Goal: Task Accomplishment & Management: Use online tool/utility

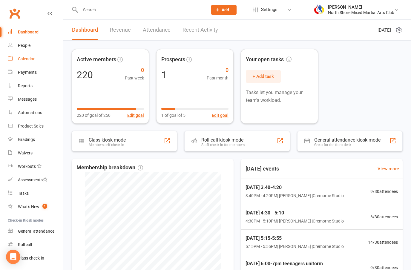
click at [27, 56] on div "Calendar" at bounding box center [26, 58] width 17 height 5
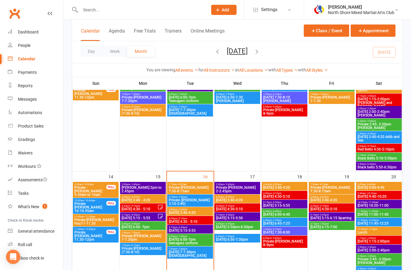
scroll to position [245, 0]
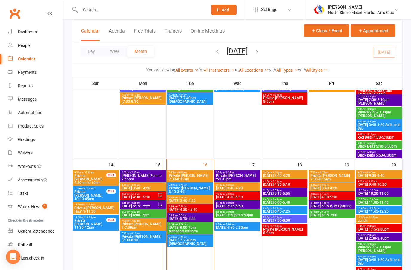
click at [195, 188] on span "Private ([PERSON_NAME] 3:10-3:40)" at bounding box center [190, 190] width 43 height 7
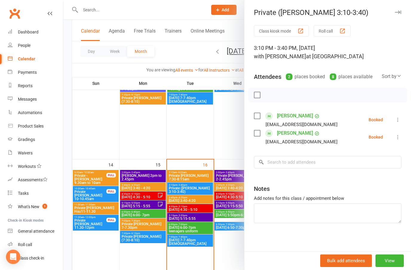
click at [399, 123] on icon at bounding box center [398, 120] width 6 height 6
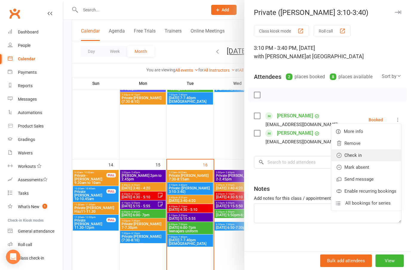
click at [363, 155] on link "Check in" at bounding box center [366, 155] width 70 height 12
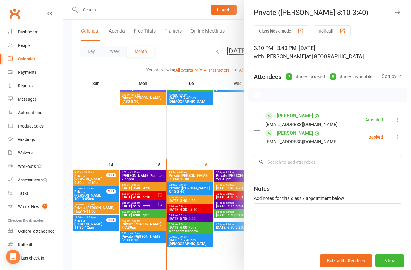
click at [403, 135] on div "Class kiosk mode Roll call 3:10 PM - 3:40 PM, [DATE] with [PERSON_NAME] at Crem…" at bounding box center [328, 139] width 167 height 228
click at [395, 137] on icon at bounding box center [398, 137] width 6 height 6
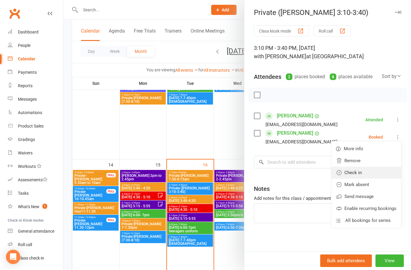
click at [354, 176] on link "Check in" at bounding box center [366, 173] width 70 height 12
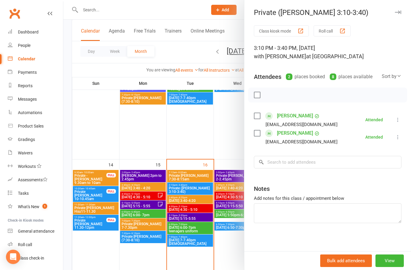
click at [199, 198] on div at bounding box center [237, 135] width 348 height 270
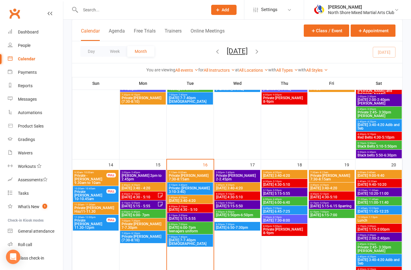
click at [202, 195] on div "3:10pm - 3:40pm Private ([PERSON_NAME] 3:10-3:40)" at bounding box center [190, 189] width 46 height 12
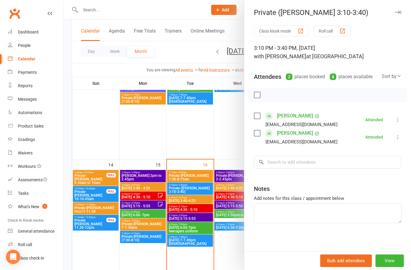
click at [199, 201] on div at bounding box center [237, 135] width 348 height 270
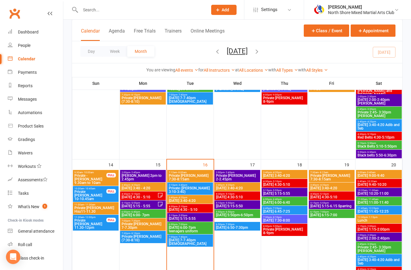
click at [199, 199] on span "[DATE] 3:40-4:20" at bounding box center [190, 201] width 43 height 4
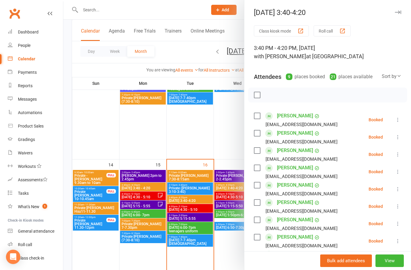
click at [399, 118] on icon at bounding box center [398, 120] width 6 height 6
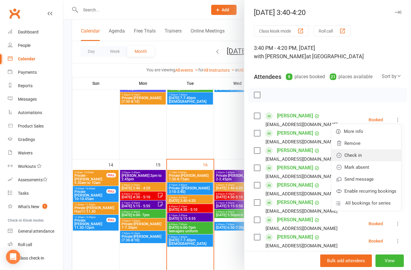
click at [356, 155] on link "Check in" at bounding box center [366, 155] width 70 height 12
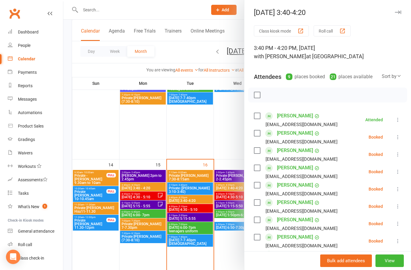
click at [397, 139] on icon at bounding box center [398, 137] width 6 height 6
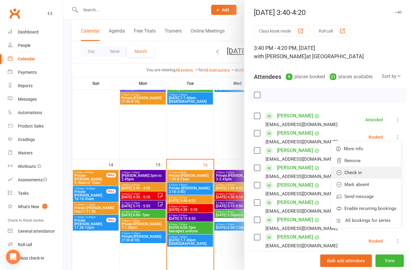
click at [354, 175] on link "Check in" at bounding box center [366, 173] width 70 height 12
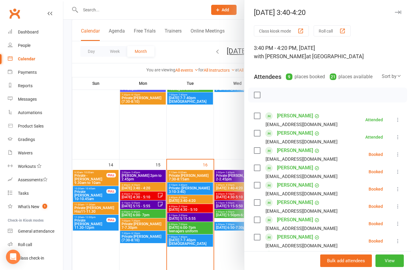
click at [397, 174] on icon at bounding box center [398, 172] width 6 height 6
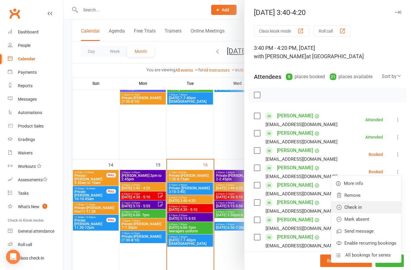
click at [355, 209] on link "Check in" at bounding box center [366, 207] width 70 height 12
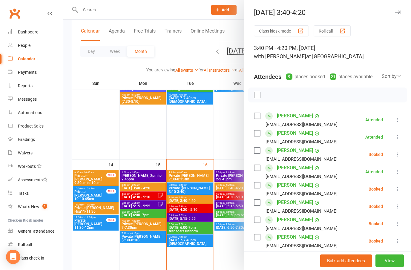
click at [395, 204] on icon at bounding box center [398, 207] width 6 height 6
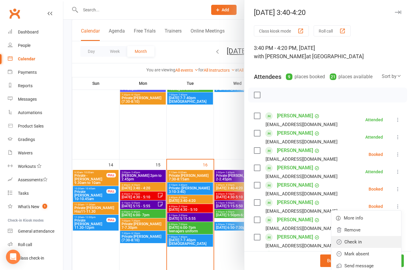
click at [357, 242] on link "Check in" at bounding box center [366, 242] width 70 height 12
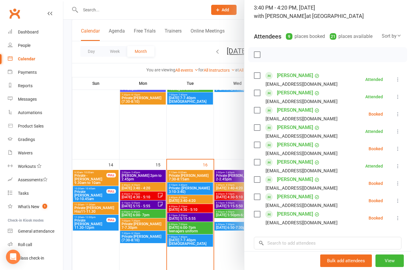
scroll to position [48, 0]
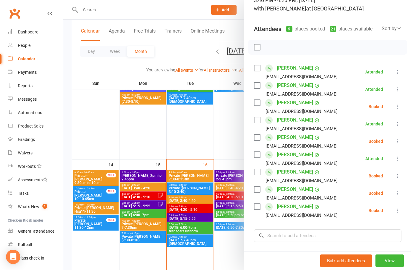
click at [397, 192] on icon at bounding box center [398, 193] width 6 height 6
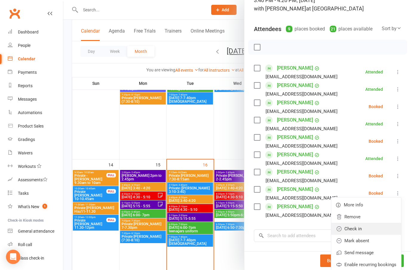
click at [357, 232] on link "Check in" at bounding box center [366, 229] width 70 height 12
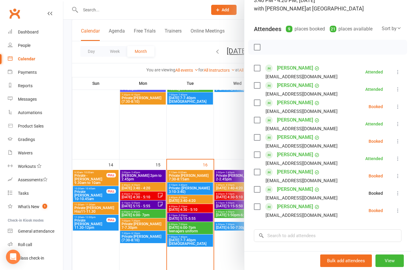
click at [401, 210] on button at bounding box center [398, 210] width 7 height 7
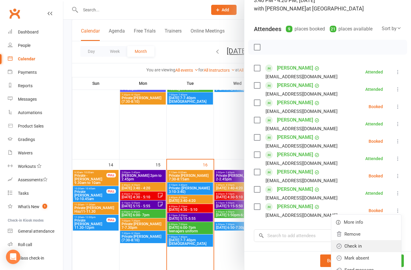
click at [356, 247] on link "Check in" at bounding box center [366, 246] width 70 height 12
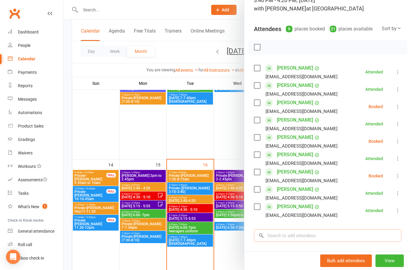
click at [316, 232] on input "search" at bounding box center [328, 236] width 148 height 13
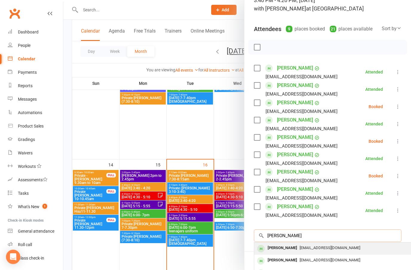
type input "[PERSON_NAME]"
click at [320, 245] on div "[EMAIL_ADDRESS][DOMAIN_NAME]" at bounding box center [344, 248] width 174 height 9
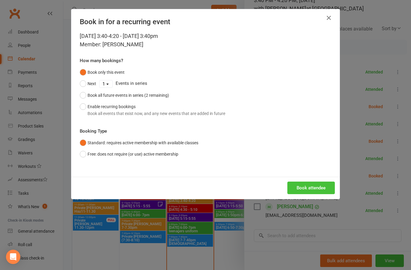
click at [322, 184] on button "Book attendee" at bounding box center [312, 188] width 48 height 13
click at [314, 183] on div "Loading..." at bounding box center [205, 188] width 268 height 22
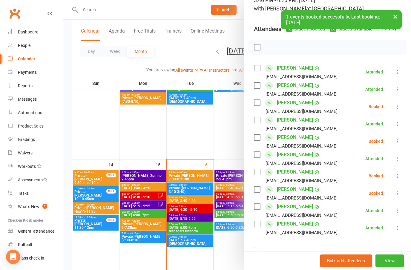
scroll to position [48, 0]
click at [391, 178] on li "[PERSON_NAME] [EMAIL_ADDRESS][DOMAIN_NAME] Booked More info Remove Check in Mar…" at bounding box center [328, 175] width 148 height 17
click at [395, 176] on icon at bounding box center [398, 176] width 6 height 6
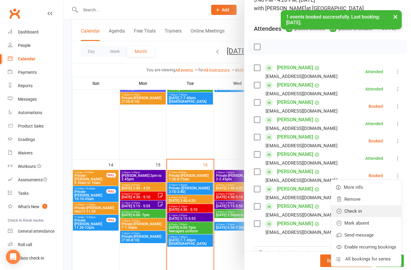
click at [357, 215] on link "Check in" at bounding box center [366, 211] width 70 height 12
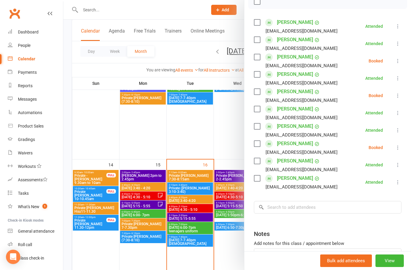
scroll to position [96, 0]
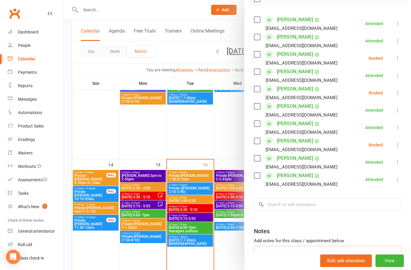
click at [272, 253] on textarea at bounding box center [328, 256] width 148 height 20
type textarea "Add: [PERSON_NAME]"
